Goal: Register for event/course

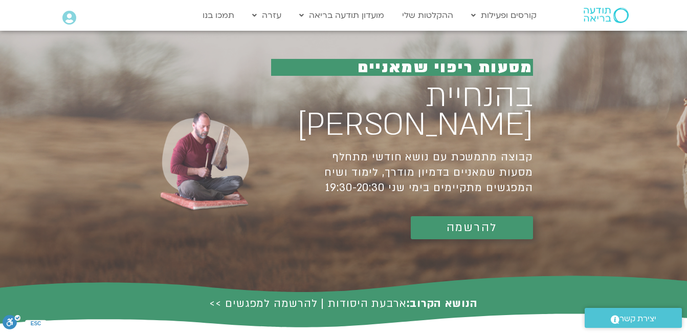
click at [447, 221] on span "להרשמה" at bounding box center [472, 227] width 51 height 13
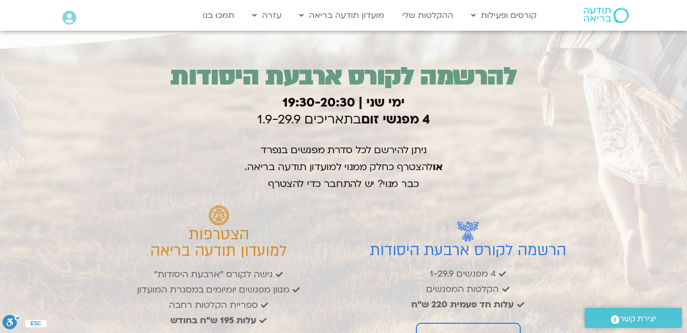
scroll to position [1554, 0]
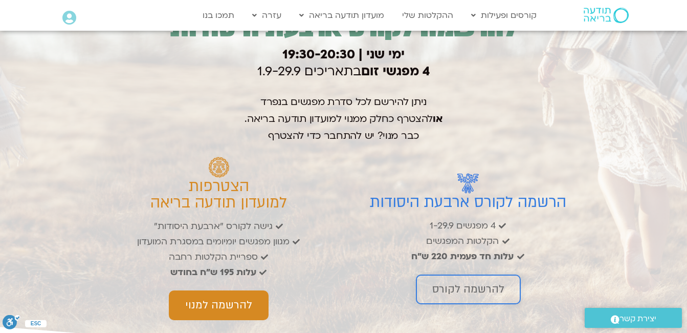
click at [442, 283] on span "להרשמה לקורס" at bounding box center [468, 289] width 72 height 12
click at [463, 283] on span "להרשמה לקורס" at bounding box center [468, 289] width 72 height 12
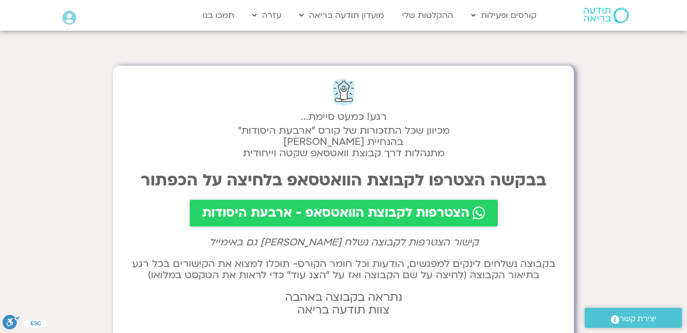
click at [379, 207] on span "הצטרפות לקבוצת הוואטסאפ - ארבעת היסודות" at bounding box center [336, 213] width 268 height 14
